Goal: Check status

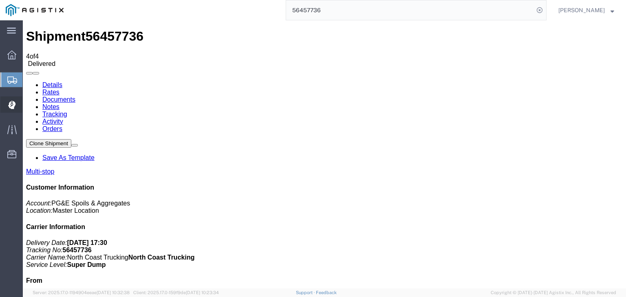
click at [8, 106] on icon at bounding box center [12, 105] width 8 height 9
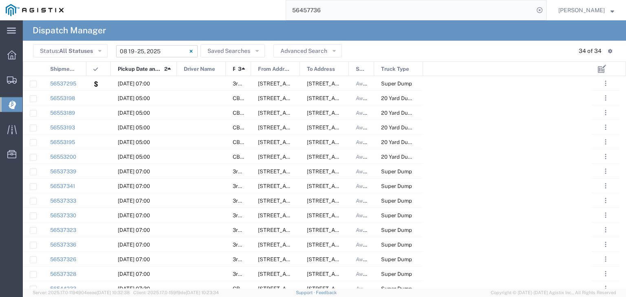
click at [149, 50] on input "[DATE] - [DATE]" at bounding box center [156, 51] width 81 height 12
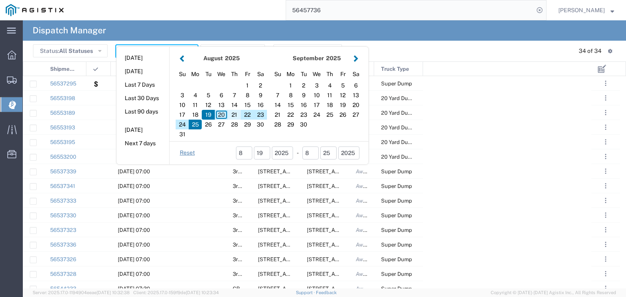
click at [236, 114] on div "21" at bounding box center [234, 115] width 13 height 10
type input "[DATE]"
type input "[DATE] - [DATE]"
